Goal: Task Accomplishment & Management: Manage account settings

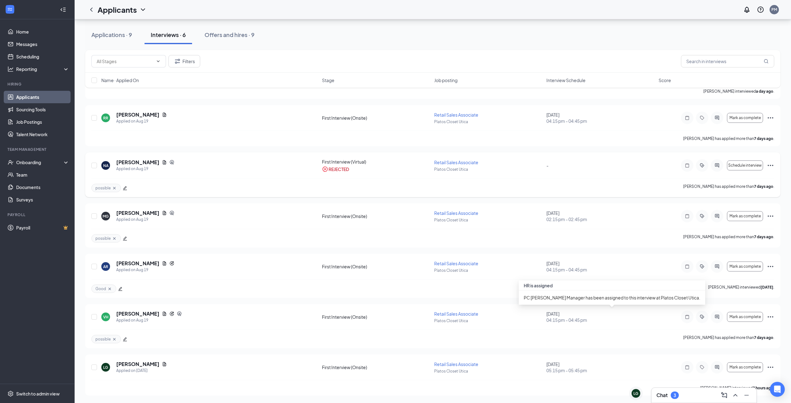
scroll to position [76, 0]
click at [686, 398] on div "Chat 3" at bounding box center [704, 395] width 95 height 10
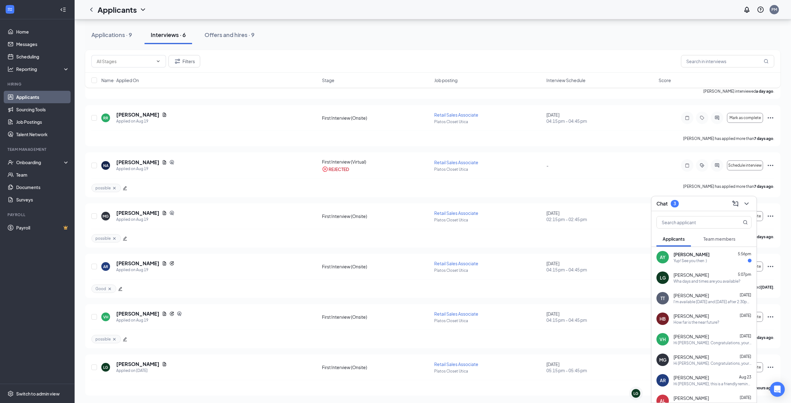
click at [691, 258] on div "Yup! See you then :)" at bounding box center [691, 260] width 34 height 5
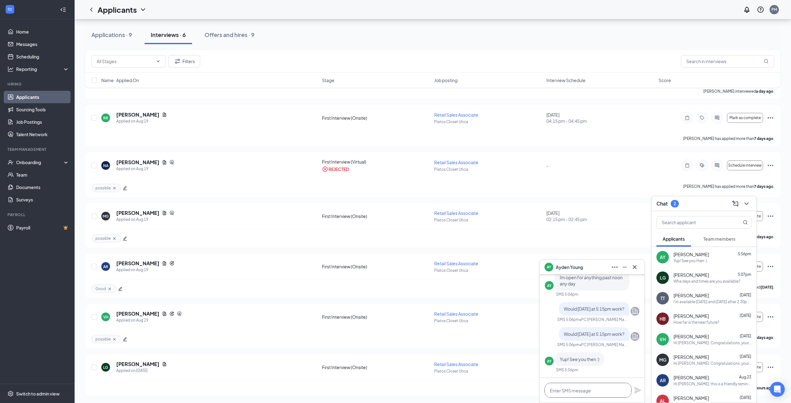
click at [590, 391] on textarea at bounding box center [588, 390] width 87 height 15
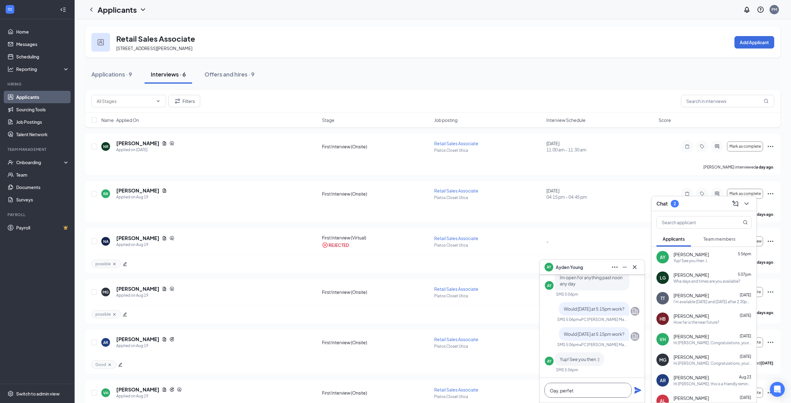
scroll to position [0, 0]
type textarea "O"
type textarea "Okay, perfect"
click at [636, 391] on icon "Plane" at bounding box center [638, 390] width 7 height 7
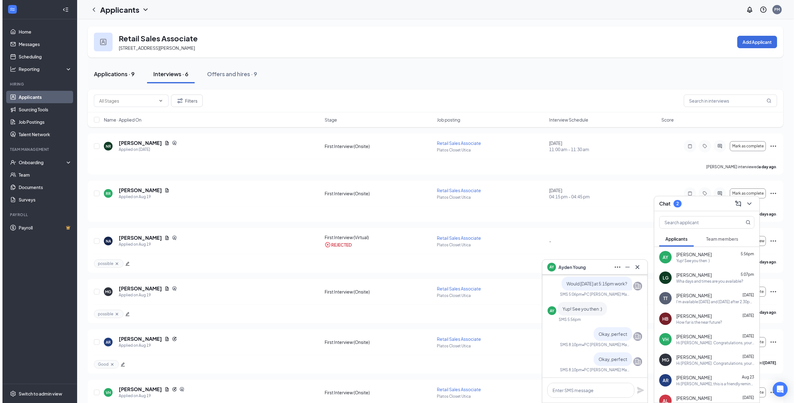
scroll to position [0, 0]
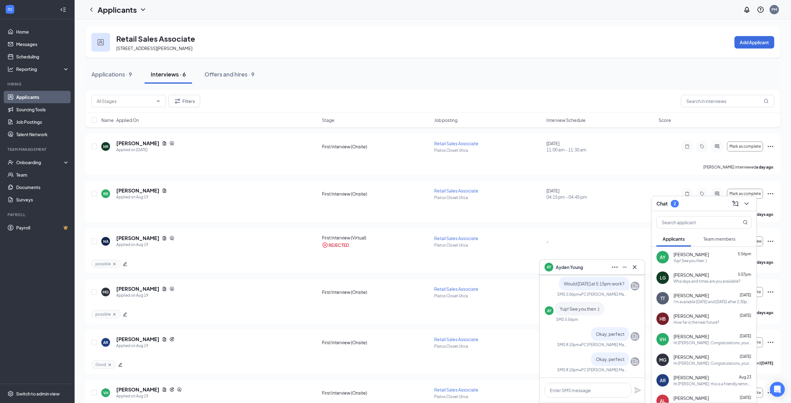
click at [108, 67] on button "Applications · 9" at bounding box center [111, 74] width 53 height 19
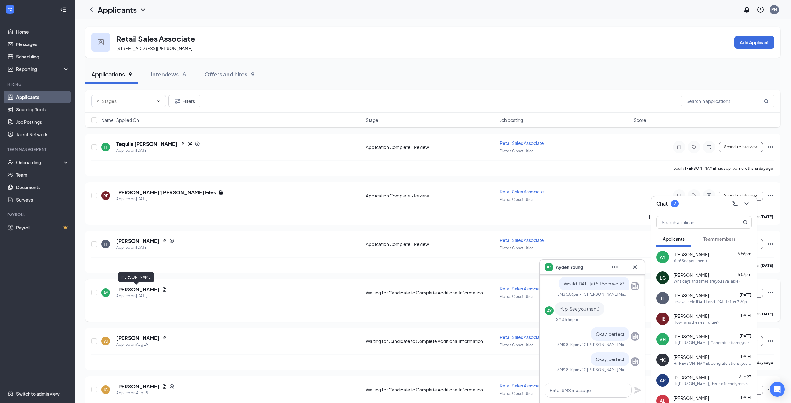
click at [137, 286] on h5 "[PERSON_NAME]" at bounding box center [137, 289] width 43 height 7
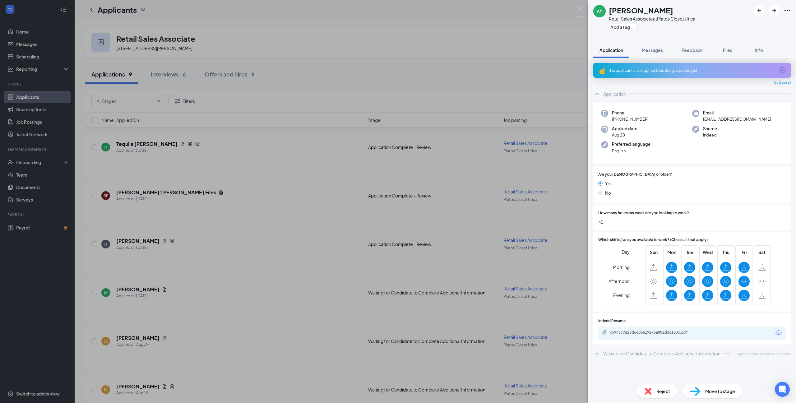
click at [716, 394] on span "Move to stage" at bounding box center [720, 391] width 30 height 7
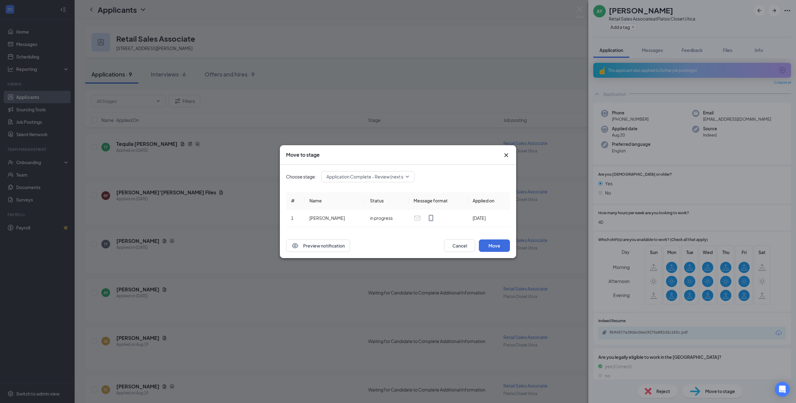
click at [391, 176] on span "Application Complete - Review (next stage)" at bounding box center [370, 176] width 88 height 9
click at [380, 210] on span "First Interview (Onsite)" at bounding box center [367, 212] width 83 height 7
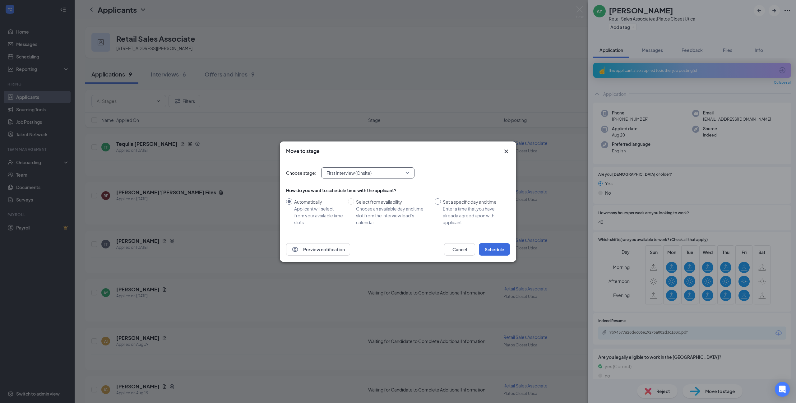
click at [443, 203] on div "Set a specific day and time" at bounding box center [474, 201] width 62 height 7
click at [441, 203] on input "Set a specific day and time Enter a time that you have already agreed upon with…" at bounding box center [438, 201] width 6 height 6
radio input "true"
radio input "false"
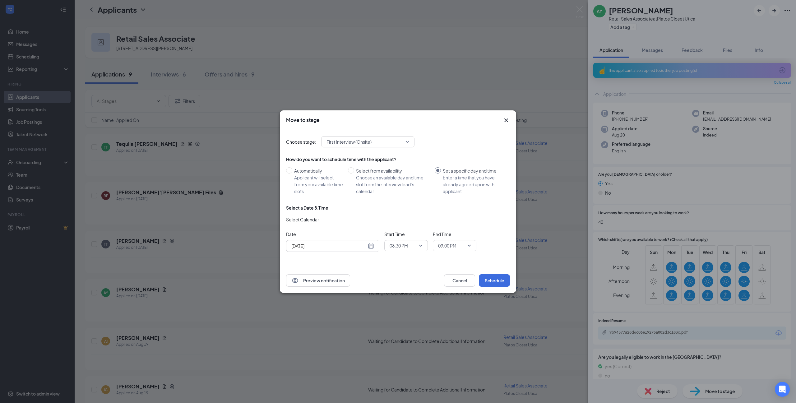
click at [367, 245] on div "[DATE]" at bounding box center [332, 246] width 83 height 7
type input "[DATE]"
click at [342, 220] on div "28" at bounding box center [339, 221] width 7 height 7
click at [420, 242] on span "08:30 PM" at bounding box center [406, 245] width 33 height 9
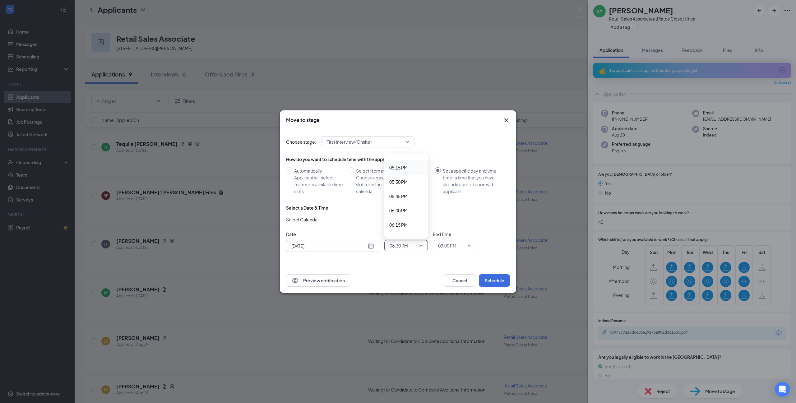
click at [397, 166] on span "05:15 PM" at bounding box center [398, 167] width 18 height 7
click at [466, 248] on span "09:00 PM" at bounding box center [454, 245] width 33 height 9
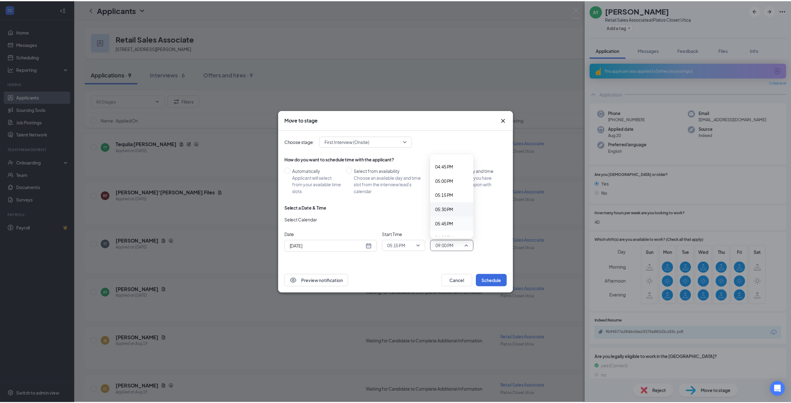
scroll to position [954, 0]
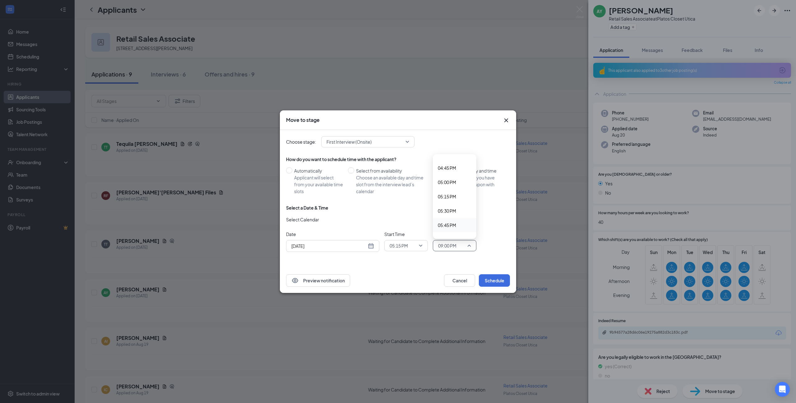
click at [453, 220] on div "05:45 PM" at bounding box center [455, 225] width 44 height 14
click at [491, 279] on button "Schedule" at bounding box center [494, 280] width 31 height 12
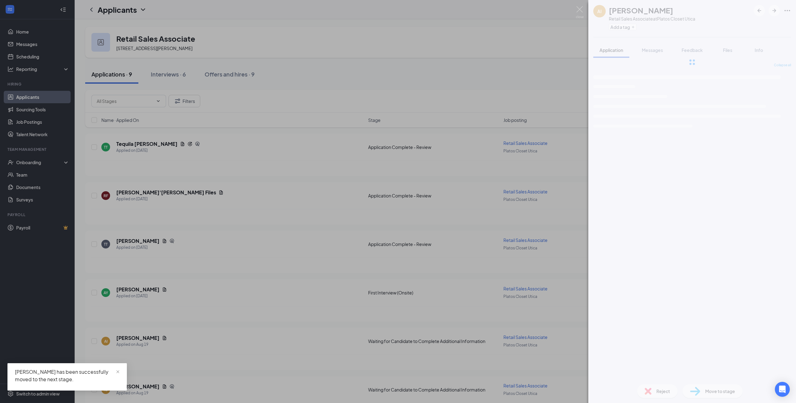
drag, startPoint x: 187, startPoint y: 117, endPoint x: 170, endPoint y: 94, distance: 29.4
click at [186, 115] on div "AI [PERSON_NAME] Retail Sales Associate at Platos Closet Utica Add a tag Applic…" at bounding box center [398, 201] width 796 height 403
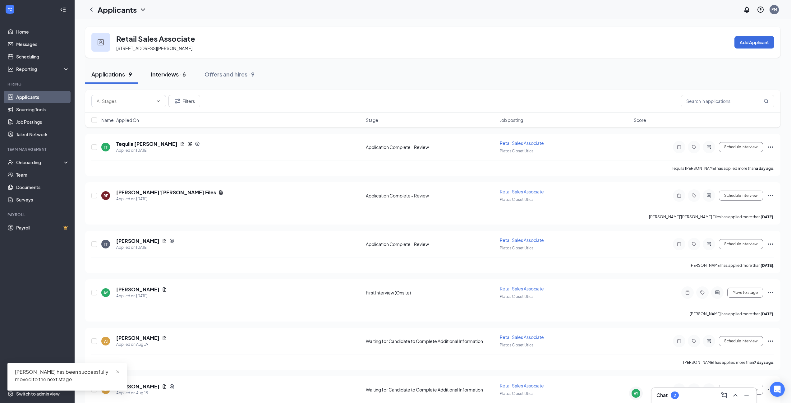
click at [168, 76] on div "Interviews · 6" at bounding box center [168, 74] width 35 height 8
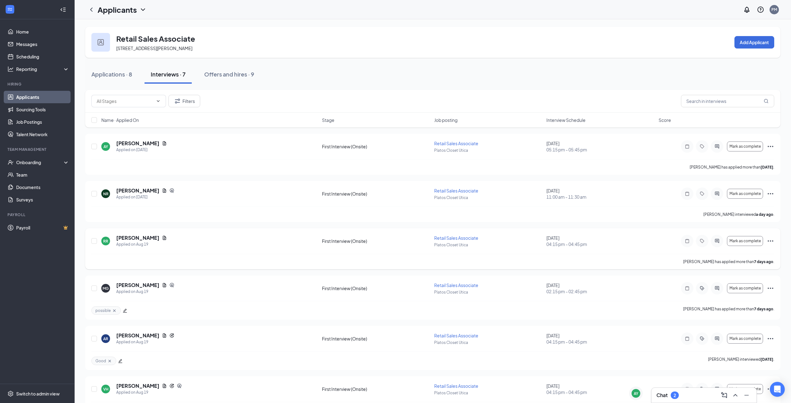
scroll to position [72, 0]
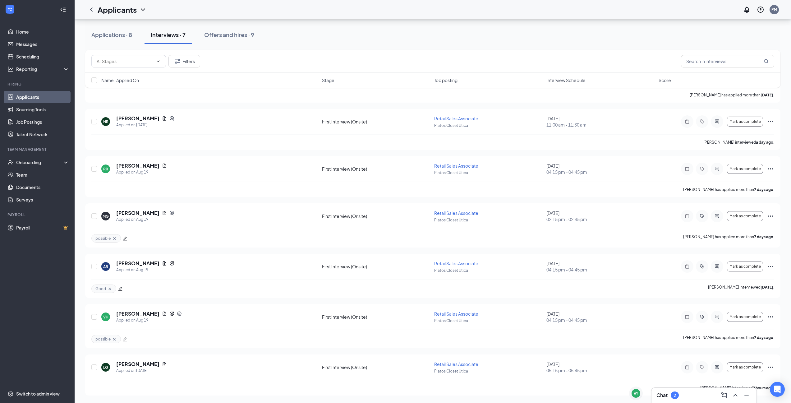
click at [695, 395] on div "Chat 2" at bounding box center [704, 395] width 95 height 10
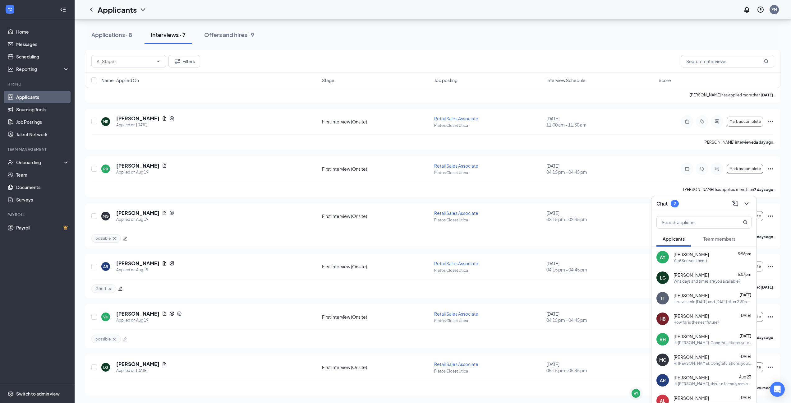
click at [706, 279] on div "Wha days and times are you available?" at bounding box center [707, 281] width 67 height 5
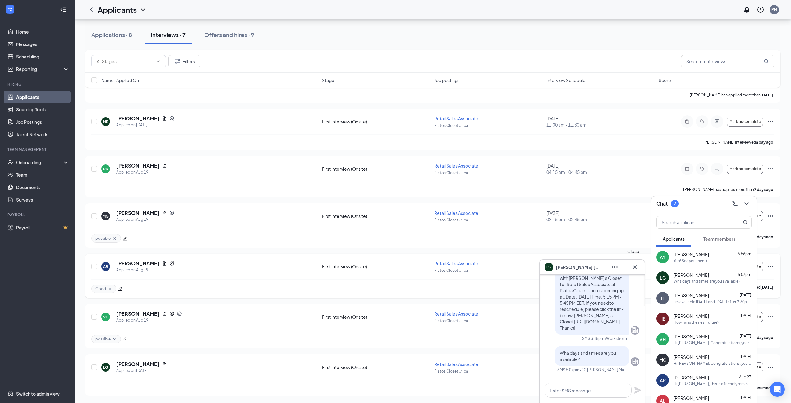
drag, startPoint x: 634, startPoint y: 264, endPoint x: 643, endPoint y: 255, distance: 13.2
click at [634, 264] on icon "Cross" at bounding box center [634, 266] width 7 height 7
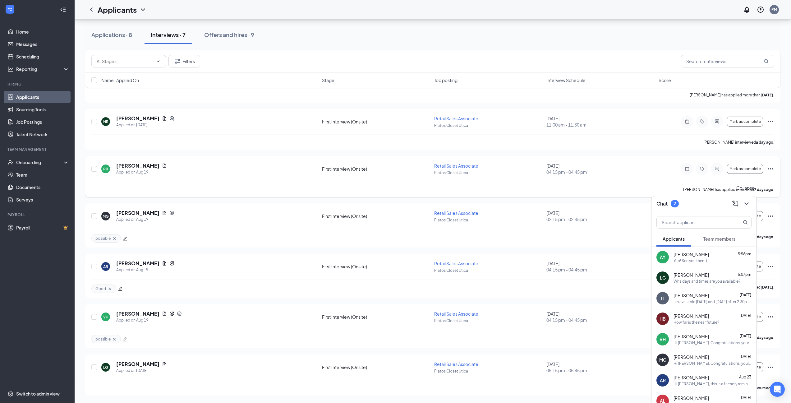
drag, startPoint x: 745, startPoint y: 206, endPoint x: 746, endPoint y: 195, distance: 11.2
click at [745, 206] on icon "ChevronDown" at bounding box center [746, 203] width 7 height 7
